Goal: Task Accomplishment & Management: Complete application form

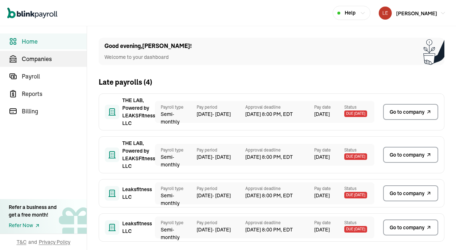
click at [43, 56] on span "Companies" at bounding box center [54, 58] width 65 height 9
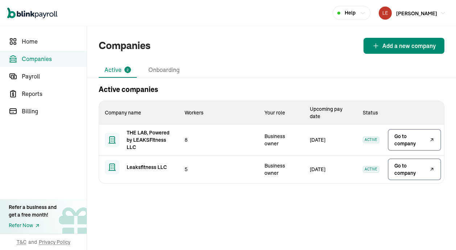
click at [408, 143] on span "Go to company" at bounding box center [410, 139] width 33 height 15
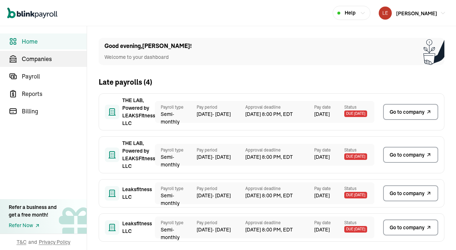
click at [43, 56] on span "Companies" at bounding box center [54, 58] width 65 height 9
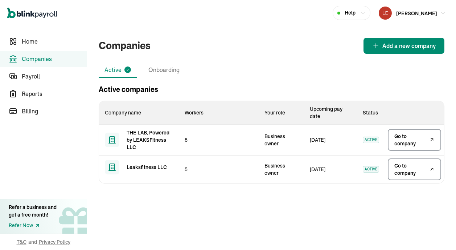
click at [408, 143] on span "Go to company" at bounding box center [410, 139] width 33 height 15
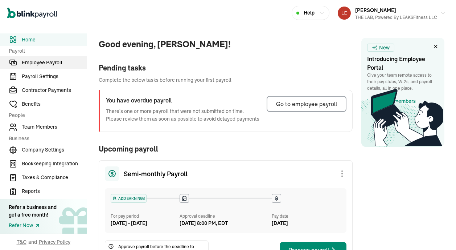
click at [48, 65] on span "Employee Payroll" at bounding box center [54, 63] width 65 height 8
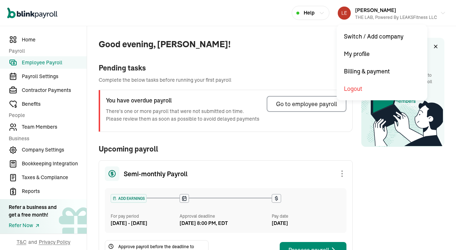
click at [422, 12] on div "Robert Leaks III THE LAB, Powered by LEAKSFitness LLC" at bounding box center [396, 12] width 82 height 15
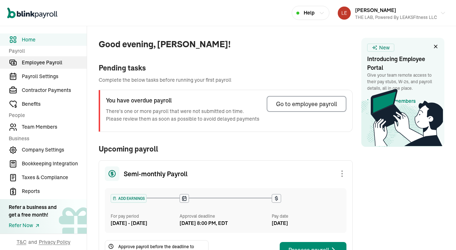
click at [48, 65] on span "Employee Payroll" at bounding box center [54, 63] width 65 height 8
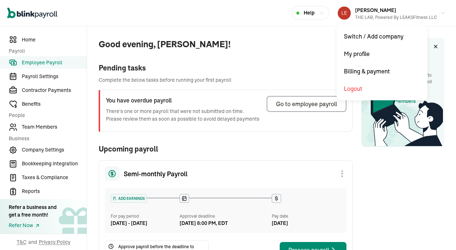
click at [422, 12] on div "[PERSON_NAME] III THE LAB, Powered by LEAKSFitness LLC" at bounding box center [396, 12] width 82 height 15
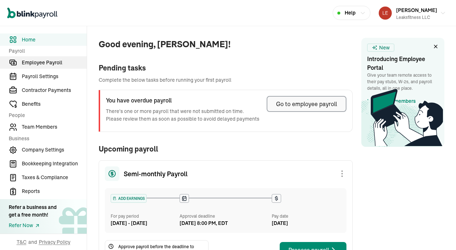
click at [42, 62] on span "Employee Payroll" at bounding box center [54, 63] width 65 height 8
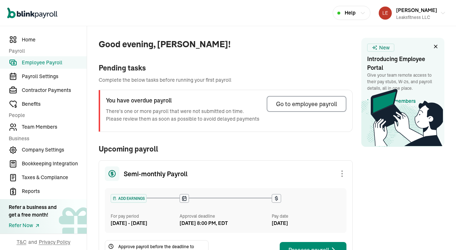
click at [49, 64] on span "Employee Payroll" at bounding box center [54, 63] width 65 height 8
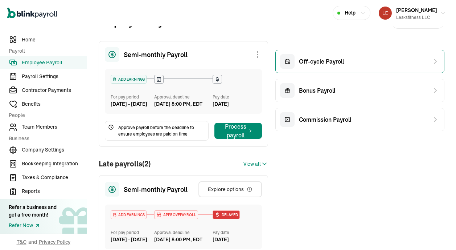
click at [336, 62] on span "Off-cycle Payroll" at bounding box center [321, 61] width 45 height 9
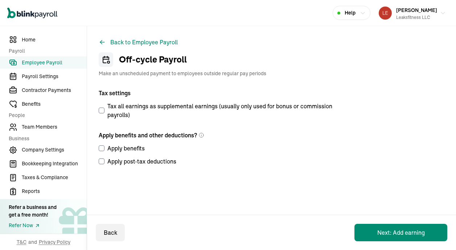
click at [102, 151] on label "Apply benefits" at bounding box center [219, 148] width 240 height 9
click at [102, 151] on input "Apply benefits" at bounding box center [102, 148] width 6 height 6
checkbox input "true"
click at [101, 162] on input "Apply post-tax deductions" at bounding box center [102, 161] width 6 height 6
checkbox input "true"
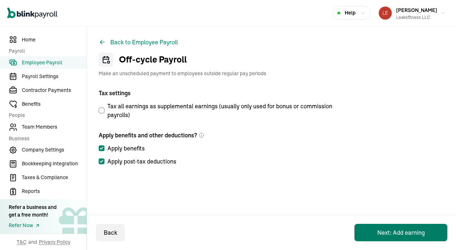
click at [402, 232] on button "Next: Add earning" at bounding box center [401, 232] width 93 height 17
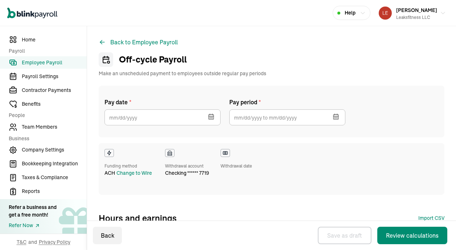
select select "direct_deposit"
checkbox input "true"
click at [208, 117] on icon "button" at bounding box center [211, 116] width 7 height 7
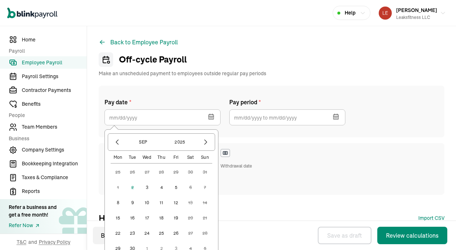
click at [147, 186] on button "3" at bounding box center [147, 187] width 15 height 15
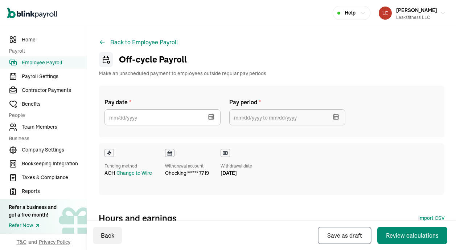
type input "[DATE]"
click at [299, 115] on input "text" at bounding box center [287, 117] width 116 height 16
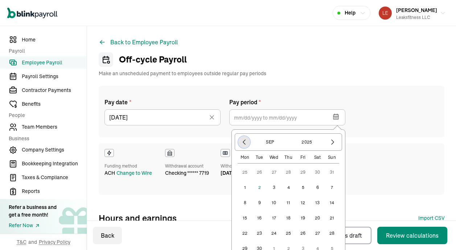
click at [244, 141] on icon "button" at bounding box center [244, 141] width 7 height 7
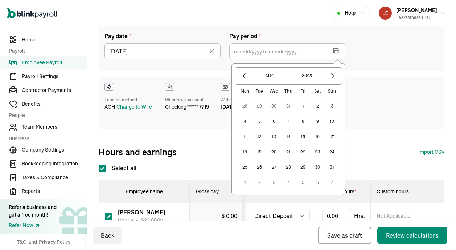
click at [332, 123] on button "10" at bounding box center [332, 121] width 15 height 15
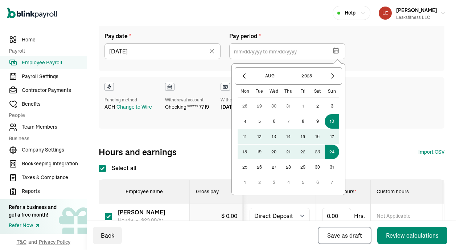
click at [333, 154] on button "24" at bounding box center [332, 151] width 15 height 15
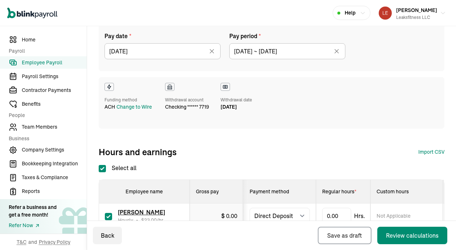
type input "[DATE] ~ [DATE]"
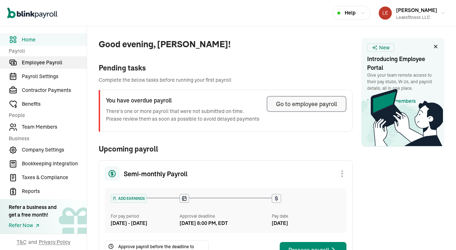
click at [42, 62] on span "Employee Payroll" at bounding box center [54, 63] width 65 height 8
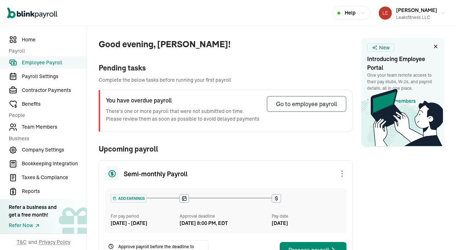
click at [49, 64] on span "Employee Payroll" at bounding box center [54, 63] width 65 height 8
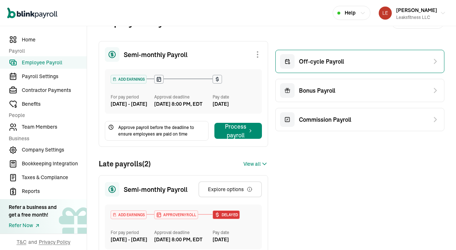
click at [336, 62] on span "Off-cycle Payroll" at bounding box center [321, 61] width 45 height 9
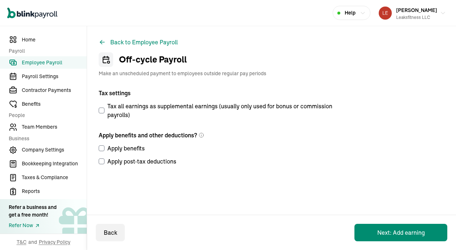
click at [102, 151] on label "Apply benefits" at bounding box center [219, 148] width 240 height 9
click at [102, 151] on input "Apply benefits" at bounding box center [102, 148] width 6 height 6
checkbox input "true"
click at [101, 162] on input "Apply post-tax deductions" at bounding box center [102, 161] width 6 height 6
checkbox input "true"
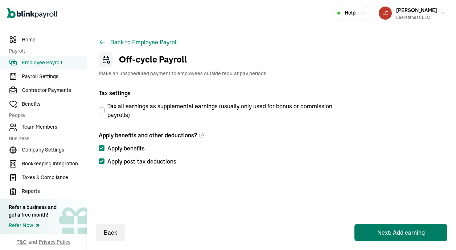
click at [402, 232] on button "Next: Add earning" at bounding box center [401, 232] width 93 height 17
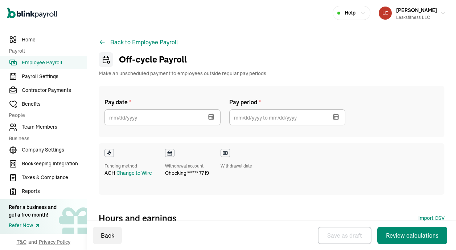
select select "direct_deposit"
checkbox input "true"
click at [208, 117] on icon "button" at bounding box center [211, 116] width 7 height 7
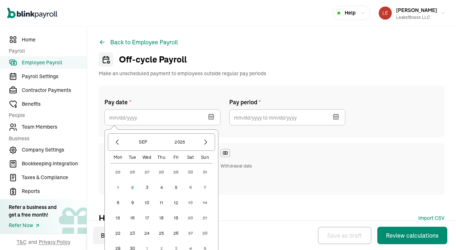
click at [147, 186] on button "3" at bounding box center [147, 187] width 15 height 15
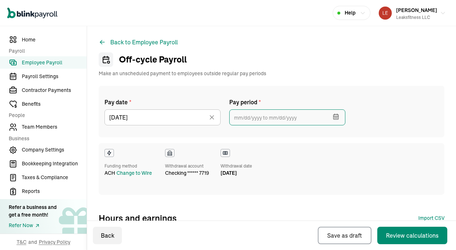
click at [299, 115] on input "text" at bounding box center [287, 117] width 116 height 16
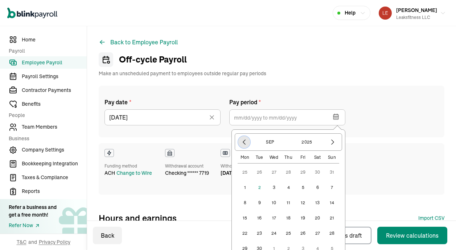
click at [244, 141] on icon "button" at bounding box center [244, 141] width 7 height 7
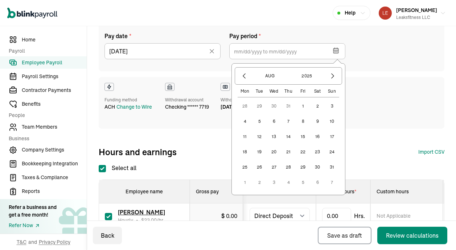
click at [332, 123] on button "10" at bounding box center [332, 121] width 15 height 15
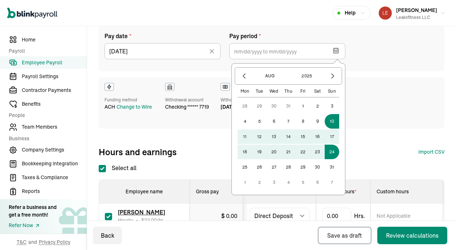
click at [333, 154] on button "24" at bounding box center [332, 151] width 15 height 15
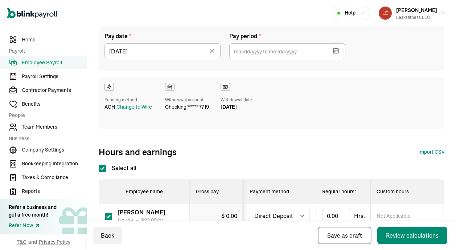
type input "[DATE] ~ [DATE]"
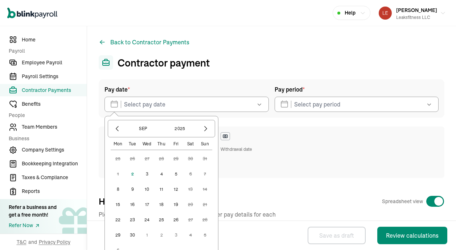
select select "direct_deposit"
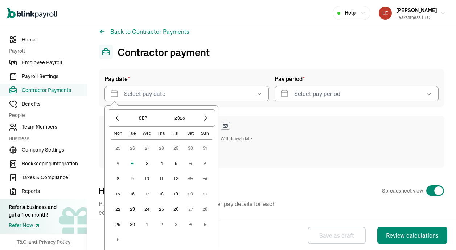
click at [147, 162] on button "3" at bounding box center [147, 163] width 15 height 15
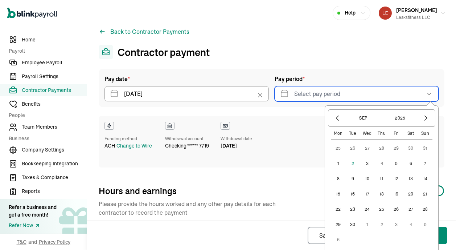
click at [333, 92] on input "text" at bounding box center [357, 93] width 164 height 15
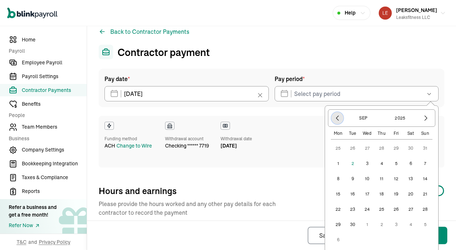
click at [339, 119] on icon "button" at bounding box center [337, 117] width 7 height 7
click at [425, 163] on button "10" at bounding box center [425, 163] width 15 height 15
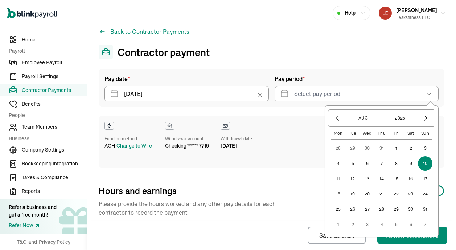
click at [424, 194] on button "24" at bounding box center [425, 194] width 15 height 15
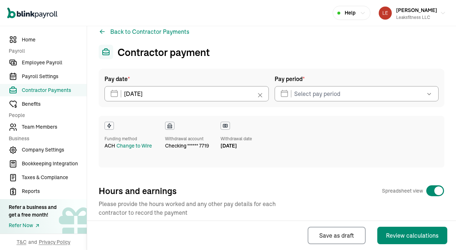
type input "[DATE] ~ [DATE]"
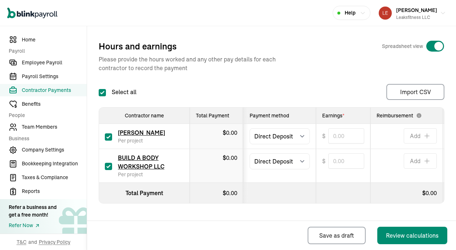
click at [107, 138] on input "checkbox" at bounding box center [108, 136] width 7 height 7
checkbox input "false"
type input "0.00"
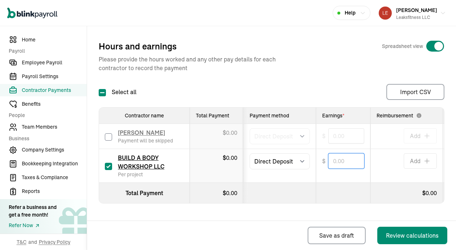
click at [343, 161] on input "text" at bounding box center [346, 160] width 36 height 15
click at [344, 163] on input "text" at bounding box center [346, 160] width 36 height 15
type input "1,088.50"
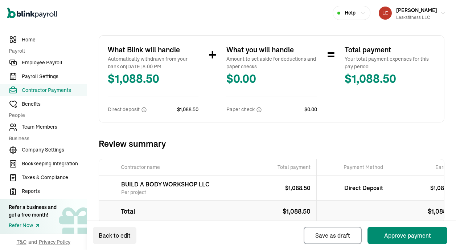
scroll to position [185, 0]
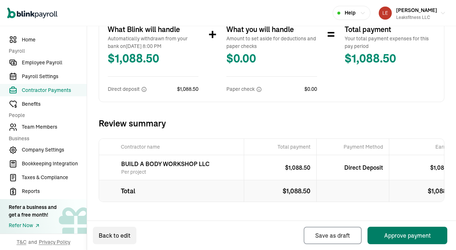
click at [401, 236] on button "Approve payment" at bounding box center [408, 234] width 80 height 17
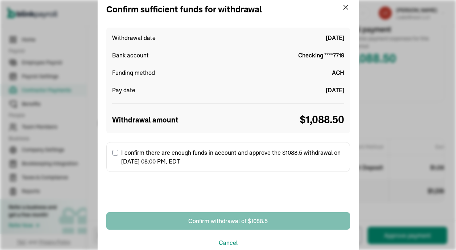
click at [116, 153] on input "I confirm there are enough funds in account and approve the $1088.5 withdrawal …" at bounding box center [116, 153] width 6 height 6
checkbox input "true"
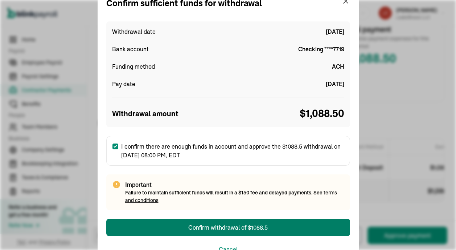
click at [235, 225] on div "Confirm withdrawal of $1088.5" at bounding box center [227, 227] width 79 height 9
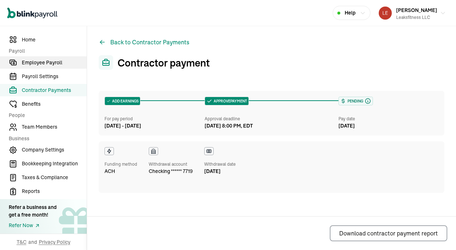
click at [44, 66] on span "Employee Payroll" at bounding box center [54, 63] width 65 height 8
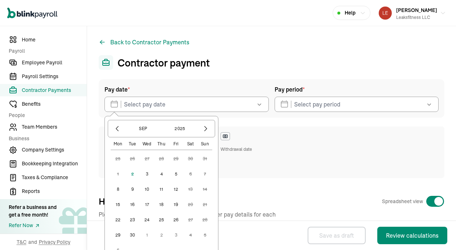
select select "direct_deposit"
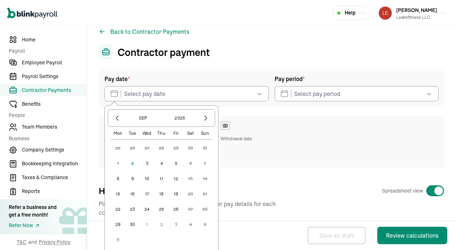
click at [147, 162] on button "3" at bounding box center [147, 163] width 15 height 15
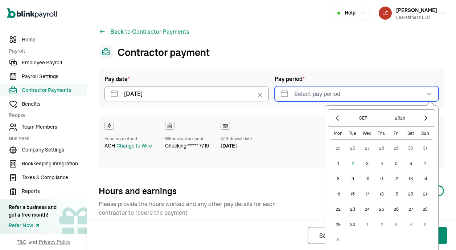
click at [333, 92] on input "text" at bounding box center [357, 93] width 164 height 15
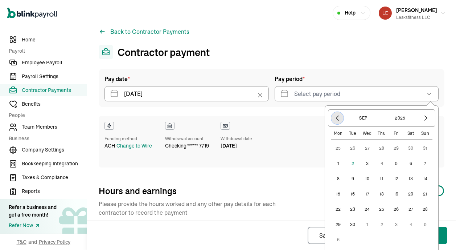
click at [339, 119] on icon "button" at bounding box center [337, 117] width 7 height 7
click at [425, 163] on button "10" at bounding box center [425, 163] width 15 height 15
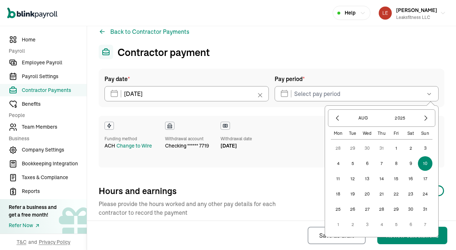
click at [424, 194] on button "24" at bounding box center [425, 194] width 15 height 15
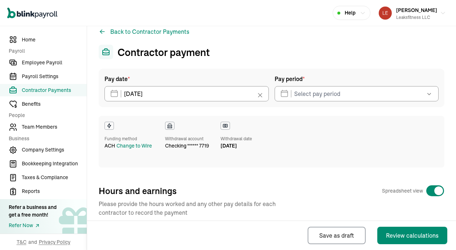
type input "[DATE] ~ [DATE]"
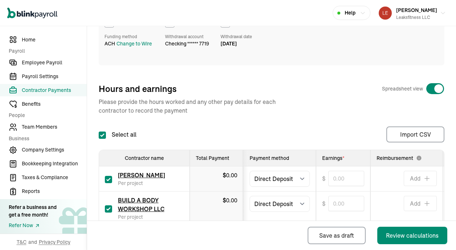
scroll to position [155, 0]
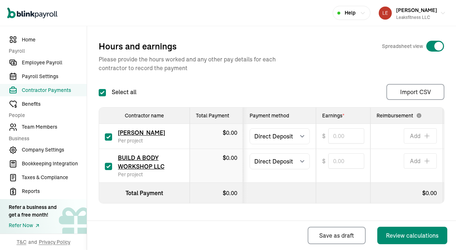
click at [107, 138] on input "checkbox" at bounding box center [108, 136] width 7 height 7
checkbox input "false"
type input "0.00"
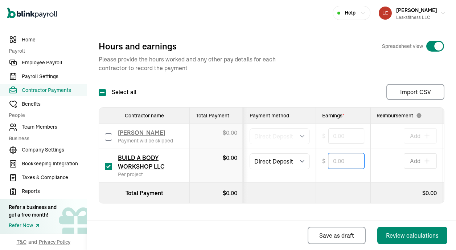
click at [343, 161] on input "text" at bounding box center [346, 160] width 36 height 15
click at [344, 163] on input "text" at bounding box center [346, 160] width 36 height 15
type input "1,088.50"
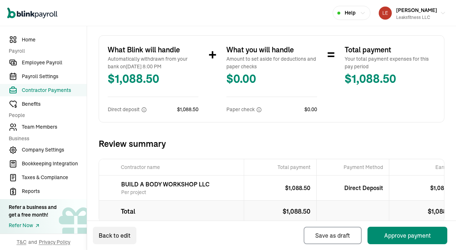
scroll to position [185, 0]
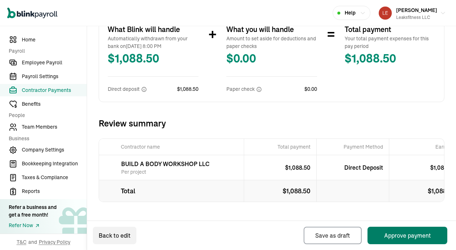
click at [401, 236] on button "Approve payment" at bounding box center [408, 234] width 80 height 17
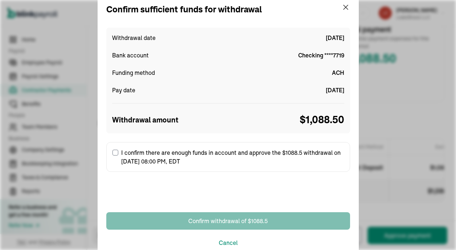
click at [116, 153] on input "I confirm there are enough funds in account and approve the $1088.5 withdrawal …" at bounding box center [116, 153] width 6 height 6
checkbox input "true"
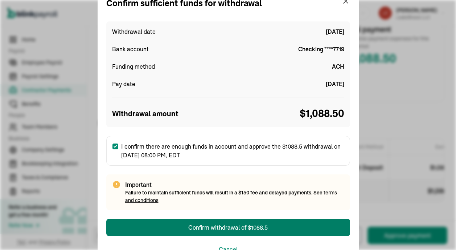
click at [235, 225] on div "Confirm withdrawal of $1088.5" at bounding box center [227, 227] width 79 height 9
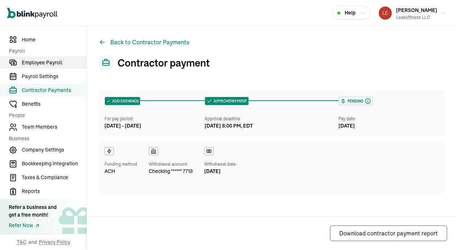
click at [44, 66] on span "Employee Payroll" at bounding box center [54, 63] width 65 height 8
